Goal: Task Accomplishment & Management: Manage account settings

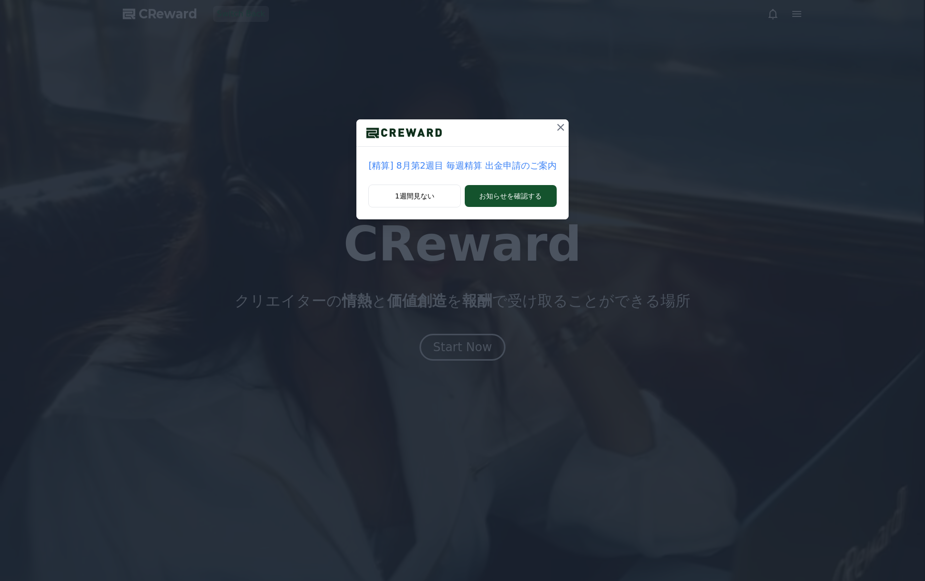
click at [559, 126] on icon at bounding box center [560, 127] width 7 height 7
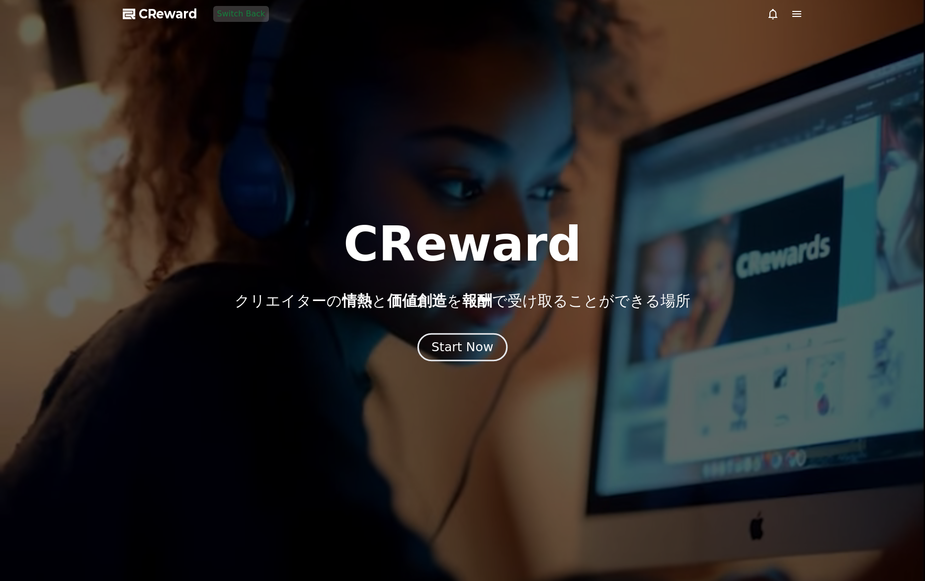
click at [473, 335] on button "Start Now" at bounding box center [463, 347] width 90 height 28
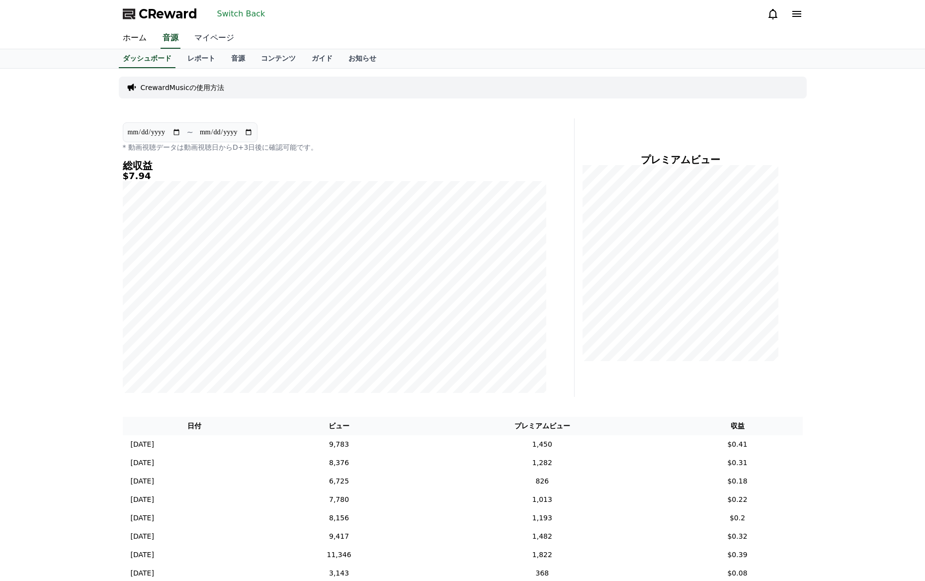
click at [210, 36] on link "マイページ" at bounding box center [214, 38] width 56 height 21
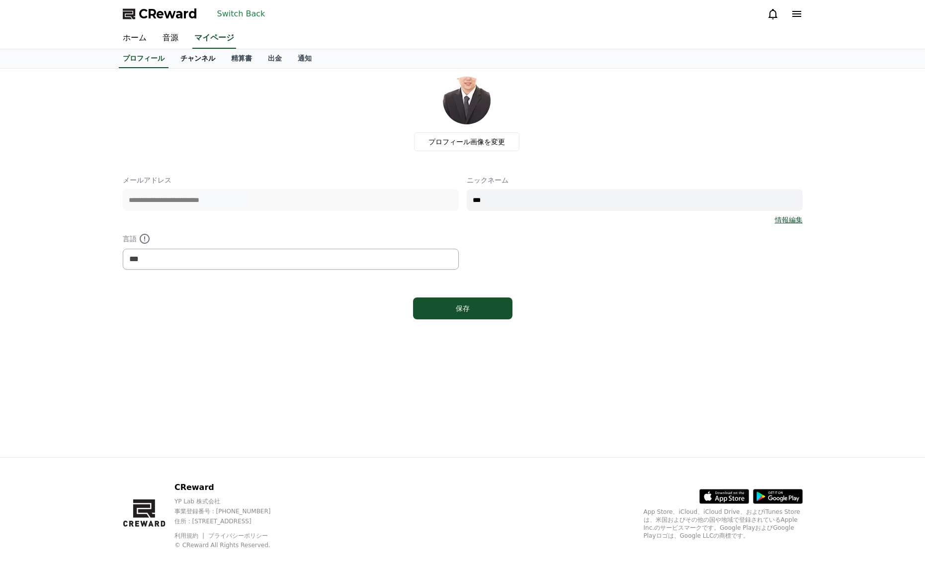
click at [187, 60] on link "チャンネル" at bounding box center [198, 58] width 51 height 19
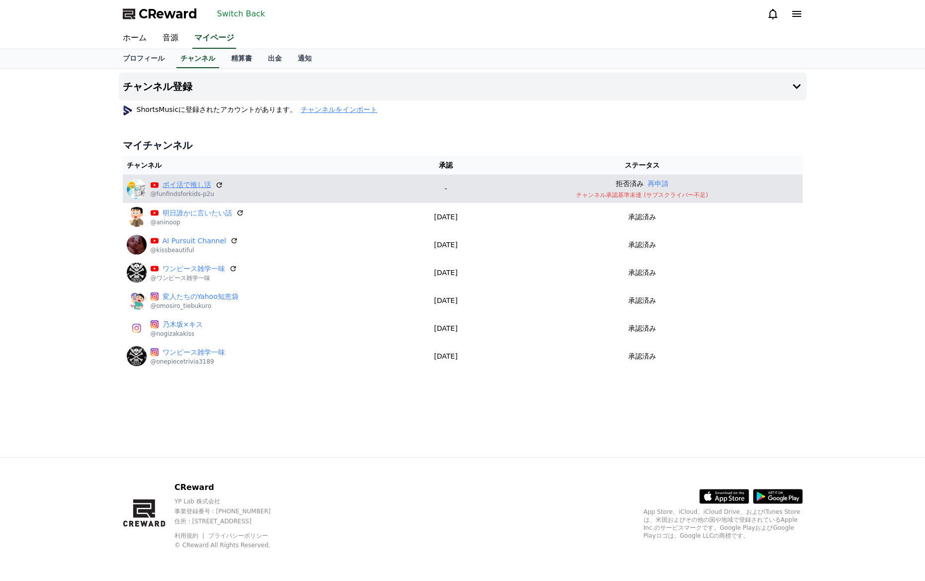
click at [182, 185] on link "ポイ活で推し活" at bounding box center [187, 185] width 49 height 10
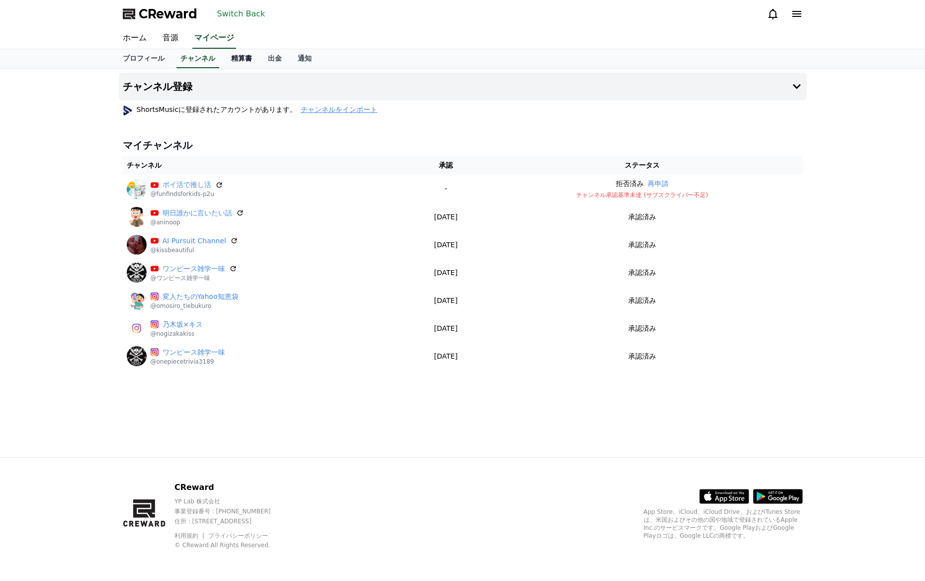
click at [238, 61] on link "精算書" at bounding box center [241, 58] width 37 height 19
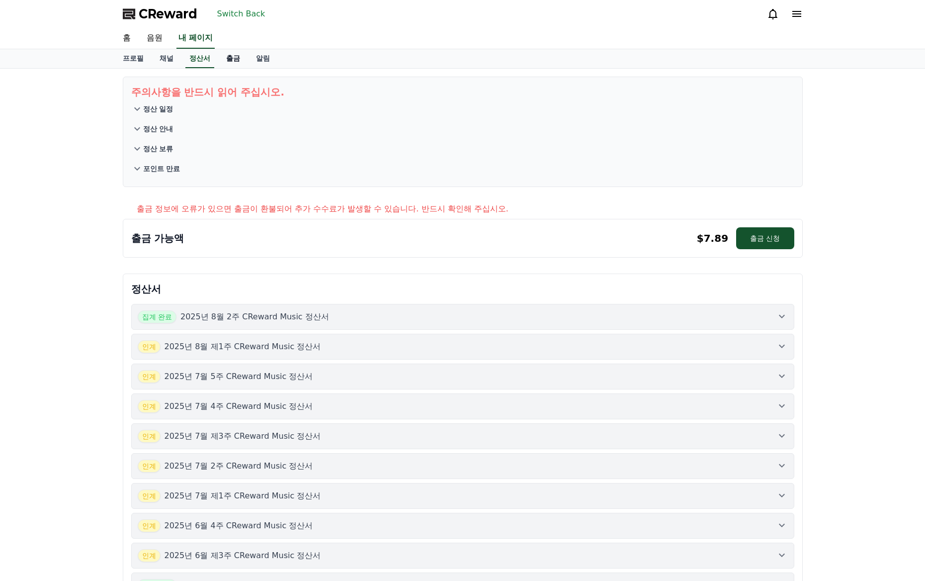
click at [236, 66] on link "출금" at bounding box center [233, 58] width 30 height 19
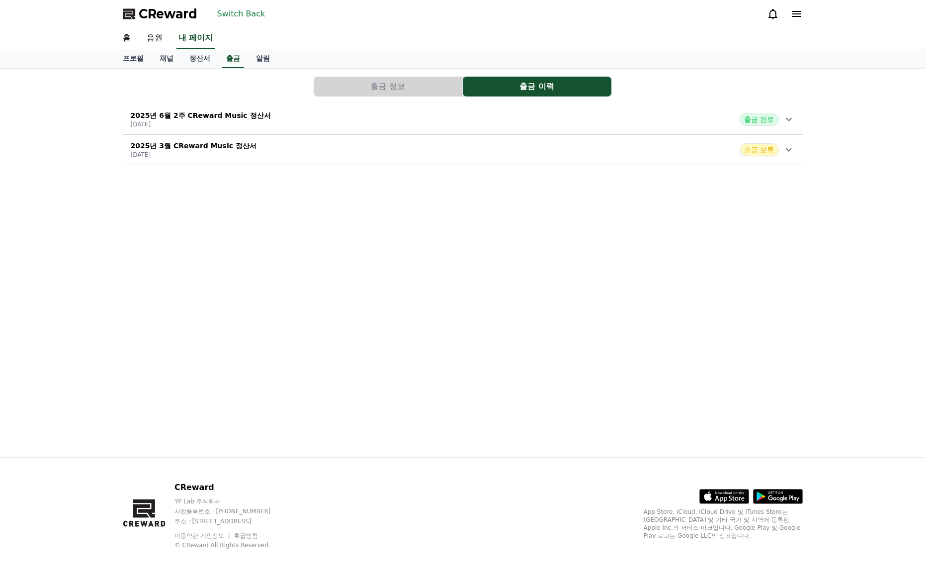
click at [603, 119] on div "2025년 6월 2주 CReward Music 정산서 [DATE] 출금 완료" at bounding box center [463, 119] width 680 height 26
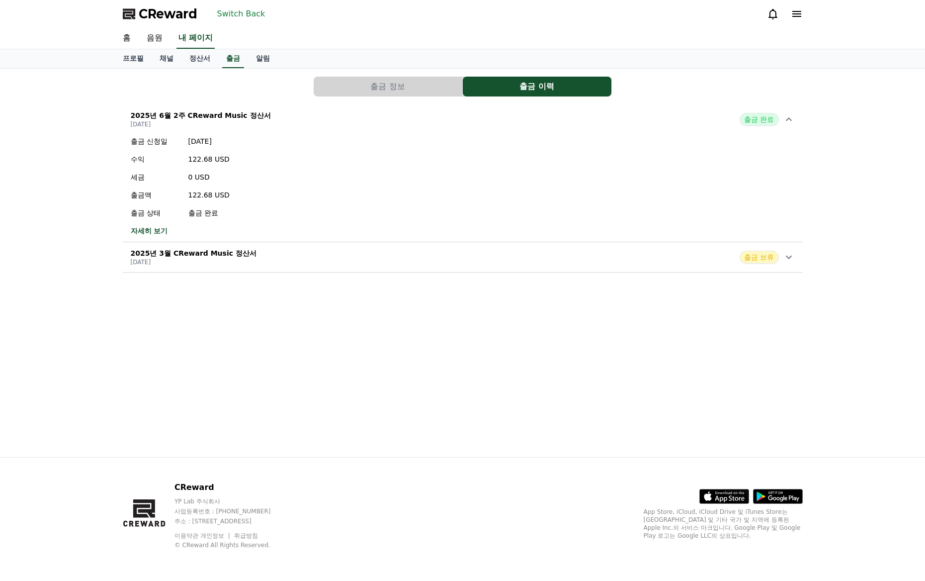
click at [414, 83] on button "출금 정보" at bounding box center [388, 87] width 149 height 20
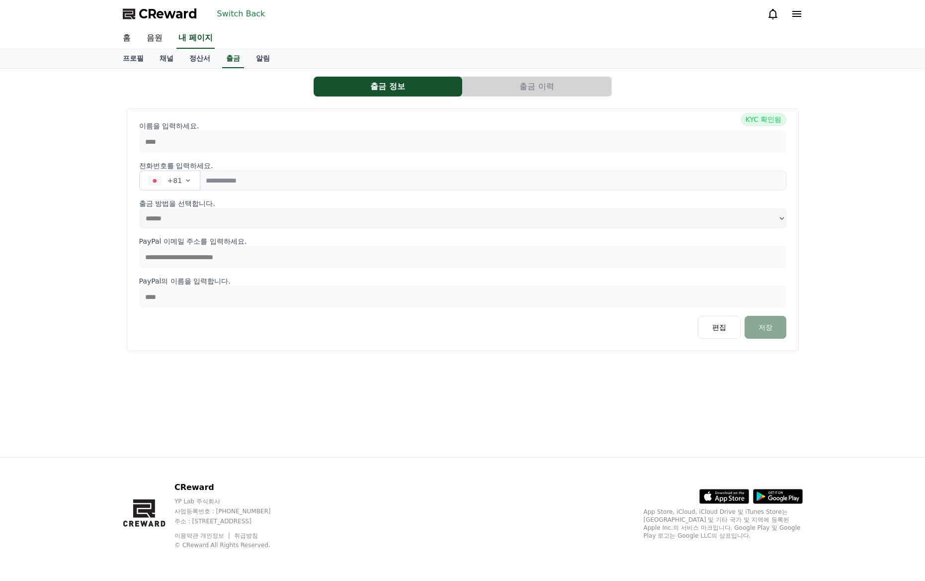
click at [523, 84] on font "출금 이력" at bounding box center [537, 86] width 34 height 9
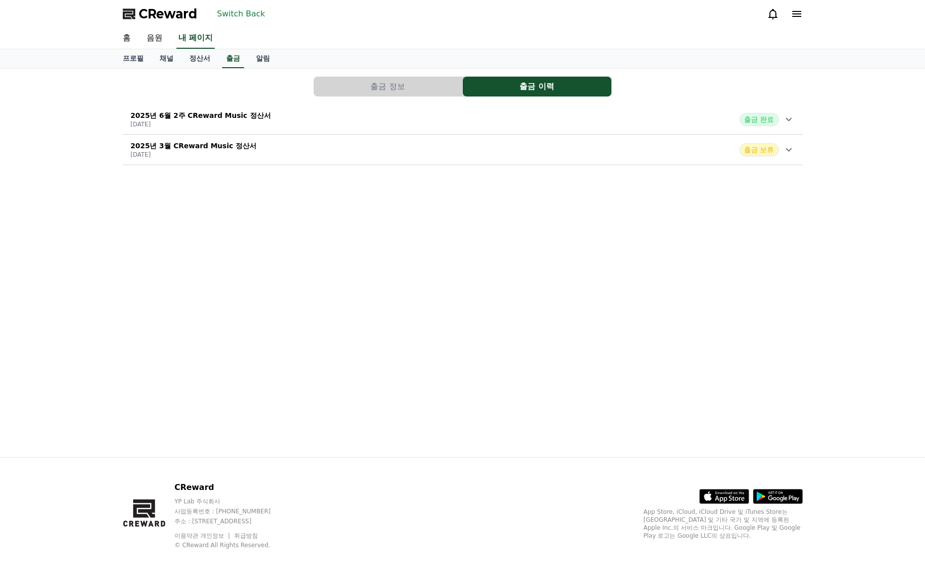
click at [436, 88] on button "출금 정보" at bounding box center [388, 87] width 149 height 20
select select
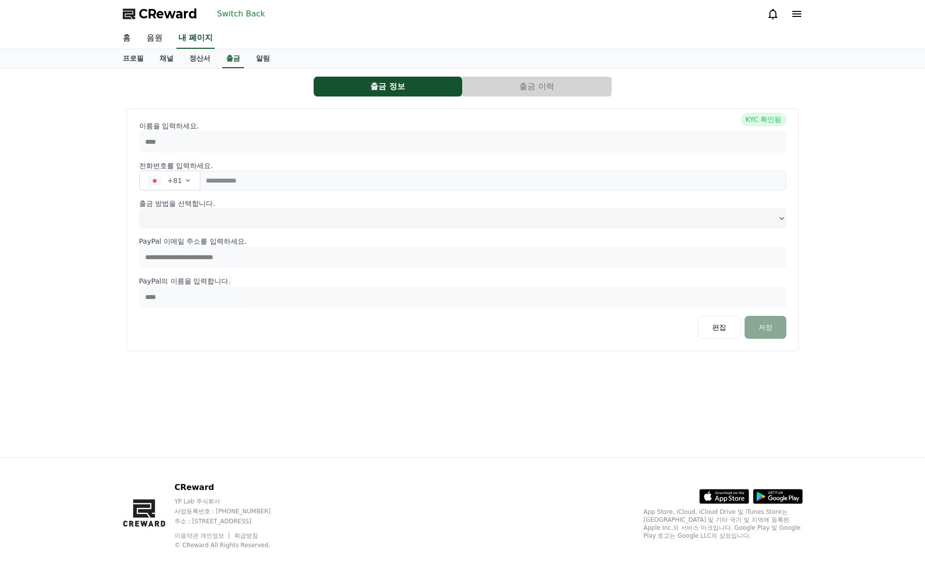
click at [234, 16] on font "Switch Back" at bounding box center [241, 13] width 48 height 9
